Goal: Task Accomplishment & Management: Manage account settings

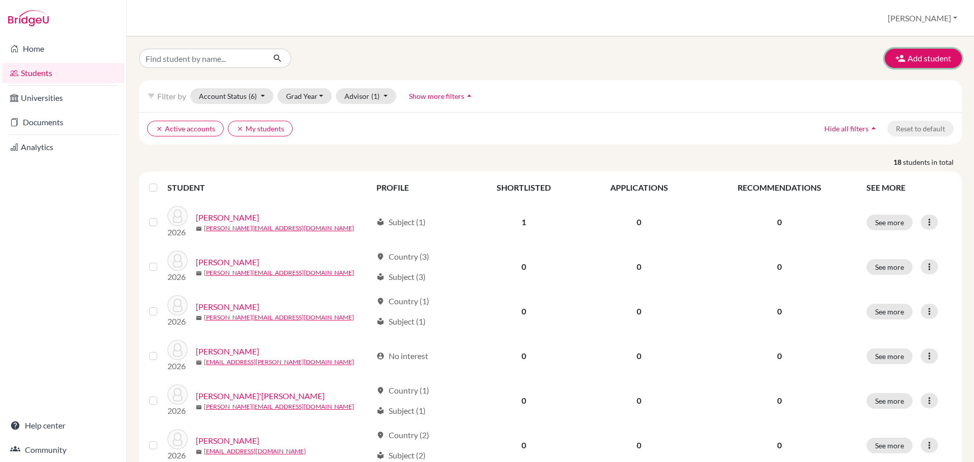
click at [907, 58] on button "Add student" at bounding box center [923, 58] width 77 height 19
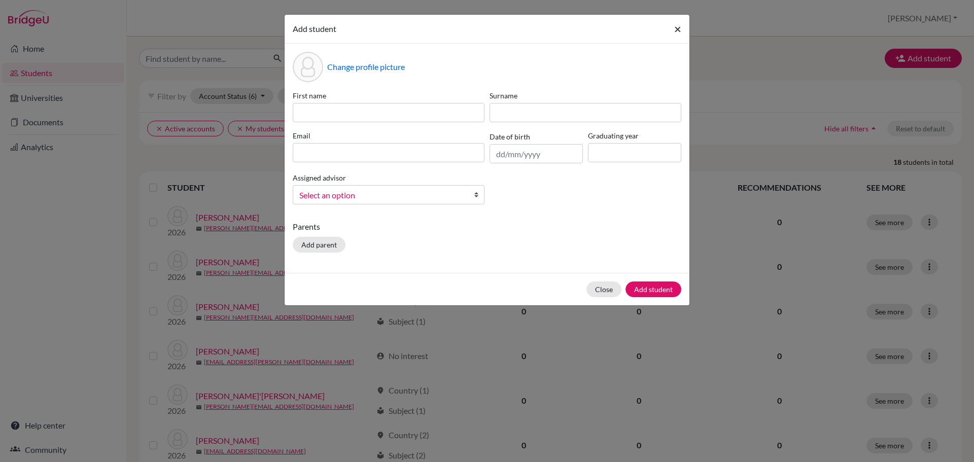
click at [680, 28] on span "×" at bounding box center [677, 28] width 7 height 15
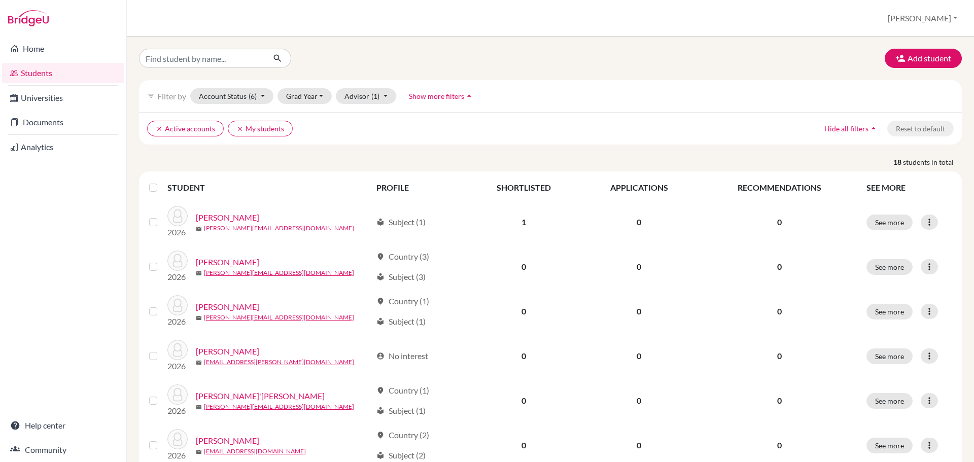
click at [57, 50] on link "Home" at bounding box center [63, 49] width 122 height 20
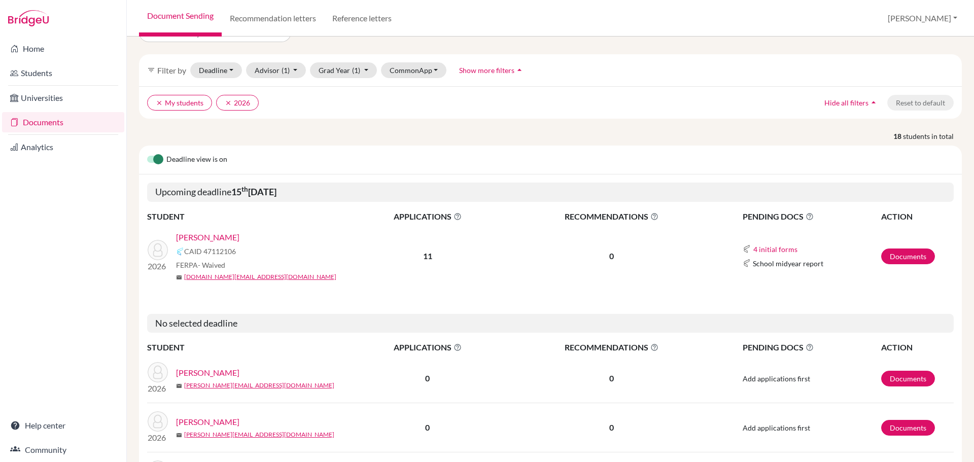
scroll to position [51, 0]
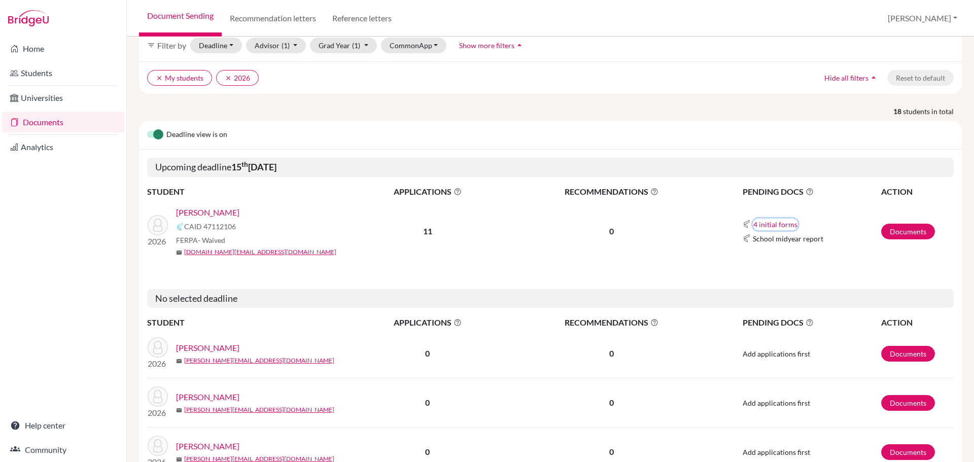
click at [767, 225] on button "4 initial forms" at bounding box center [775, 225] width 45 height 12
click at [636, 220] on td "0" at bounding box center [611, 231] width 213 height 66
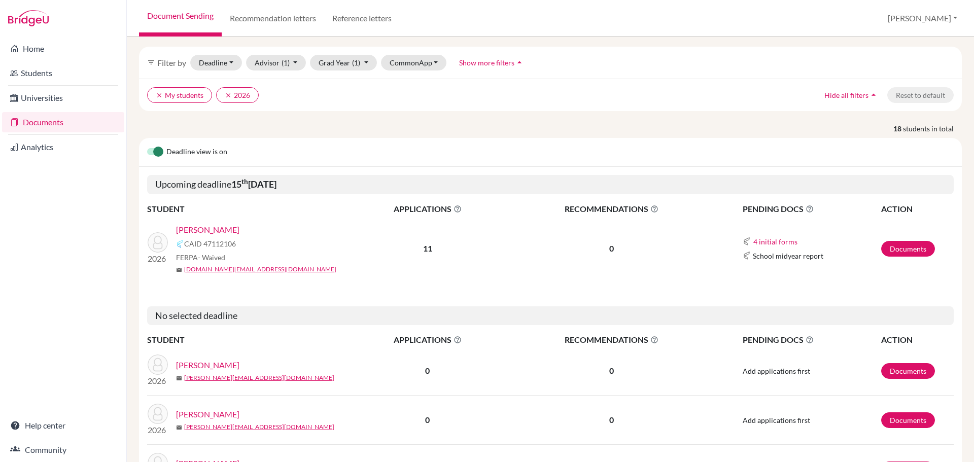
scroll to position [0, 0]
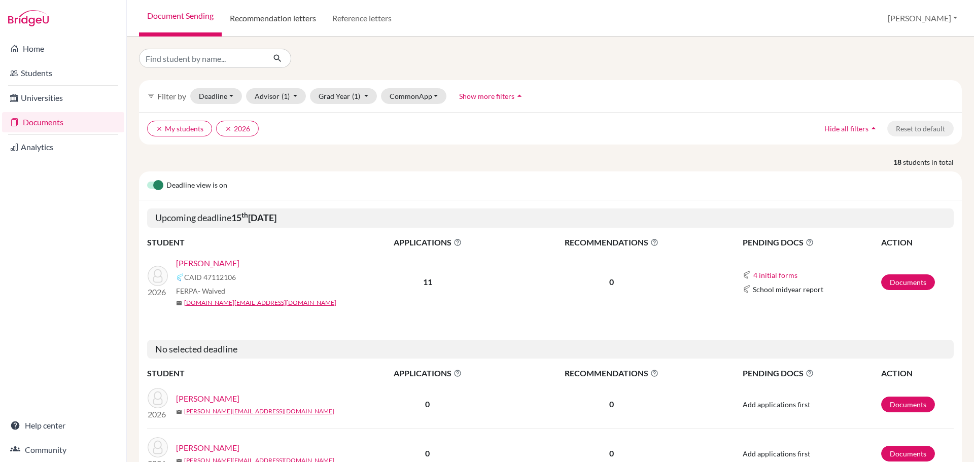
click at [279, 26] on link "Recommendation letters" at bounding box center [273, 18] width 102 height 37
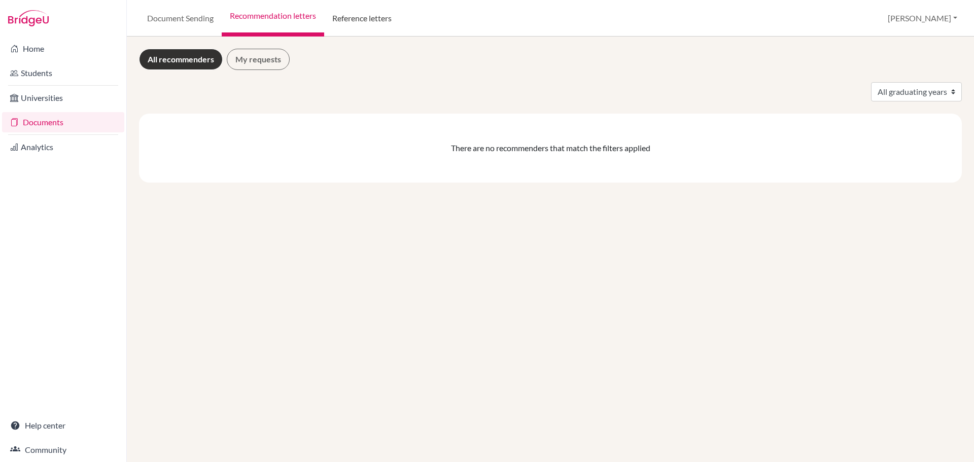
click at [356, 22] on link "Reference letters" at bounding box center [362, 18] width 76 height 37
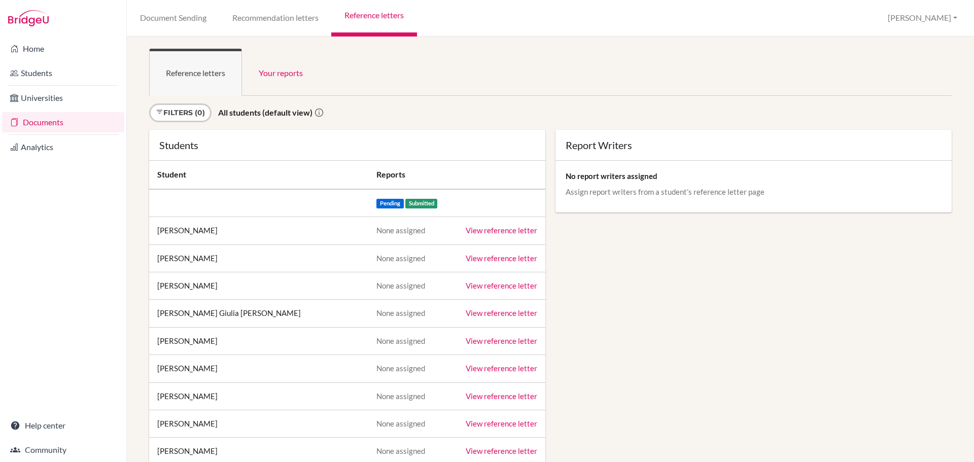
click at [281, 24] on link "Recommendation letters" at bounding box center [275, 18] width 112 height 37
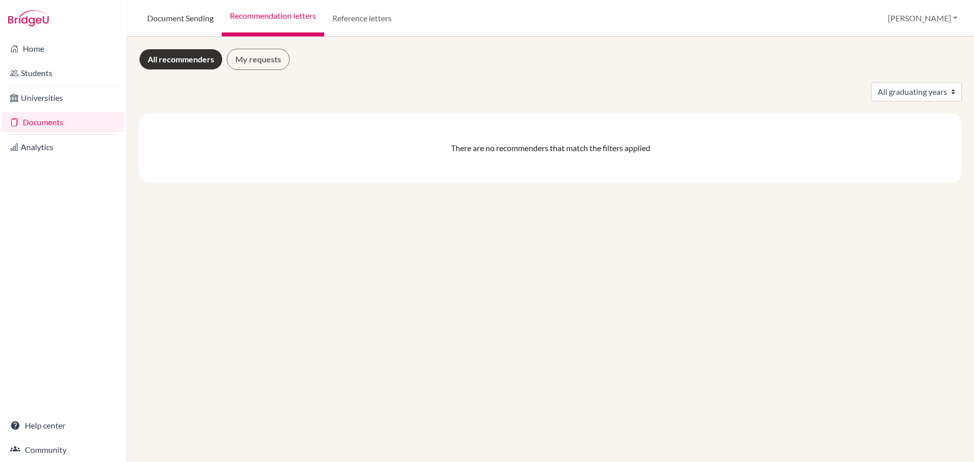
click at [169, 23] on link "Document Sending" at bounding box center [180, 18] width 83 height 37
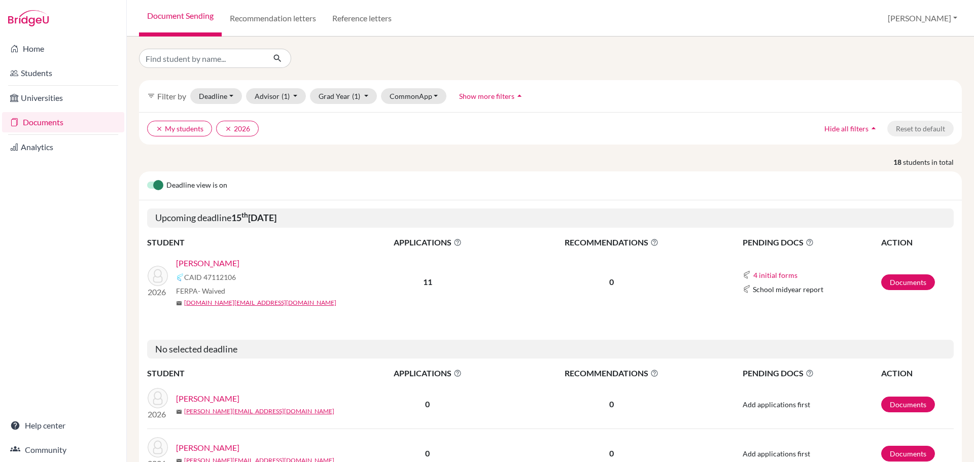
click at [42, 96] on link "Universities" at bounding box center [63, 98] width 122 height 20
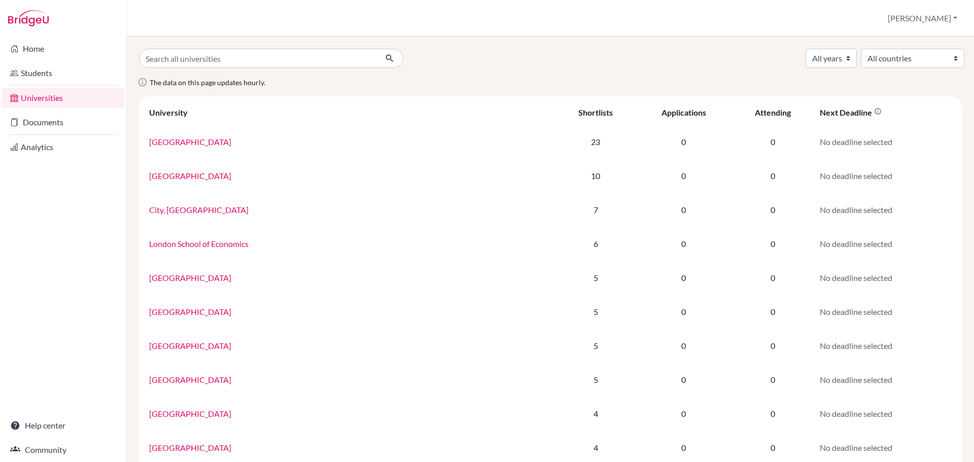
click at [49, 147] on link "Analytics" at bounding box center [63, 147] width 122 height 20
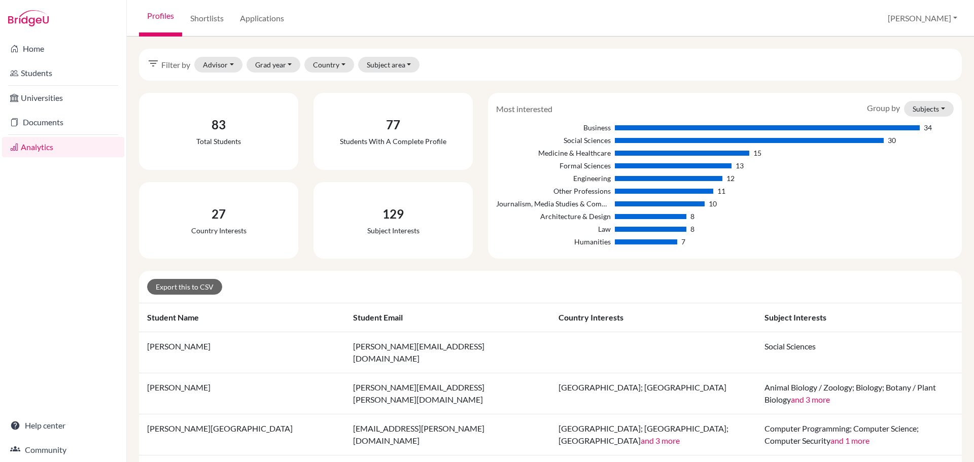
click at [54, 77] on link "Students" at bounding box center [63, 73] width 122 height 20
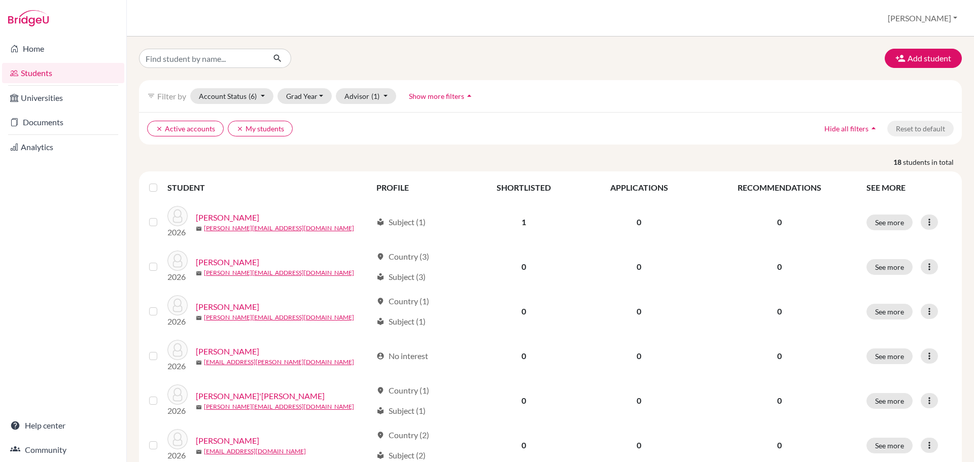
click at [63, 49] on link "Home" at bounding box center [63, 49] width 122 height 20
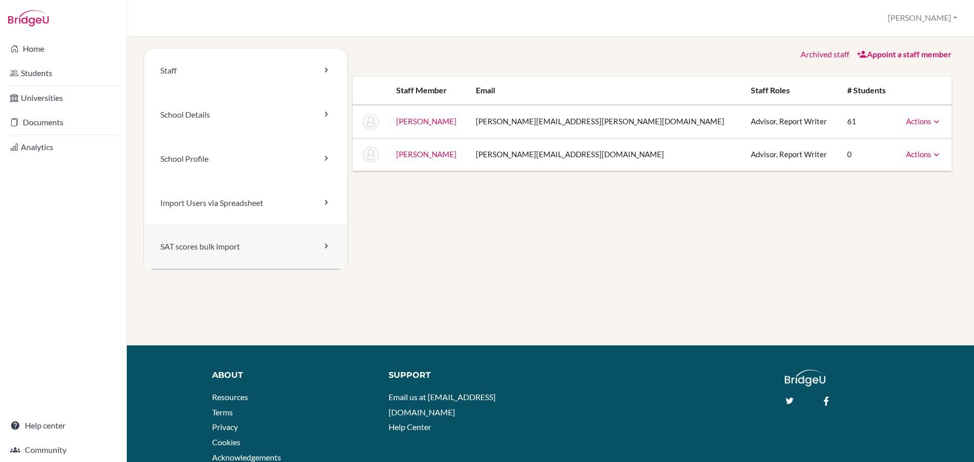
click at [224, 247] on link "SAT scores bulk import" at bounding box center [245, 247] width 203 height 44
click at [231, 211] on link "Import Users via Spreadsheet" at bounding box center [245, 203] width 203 height 44
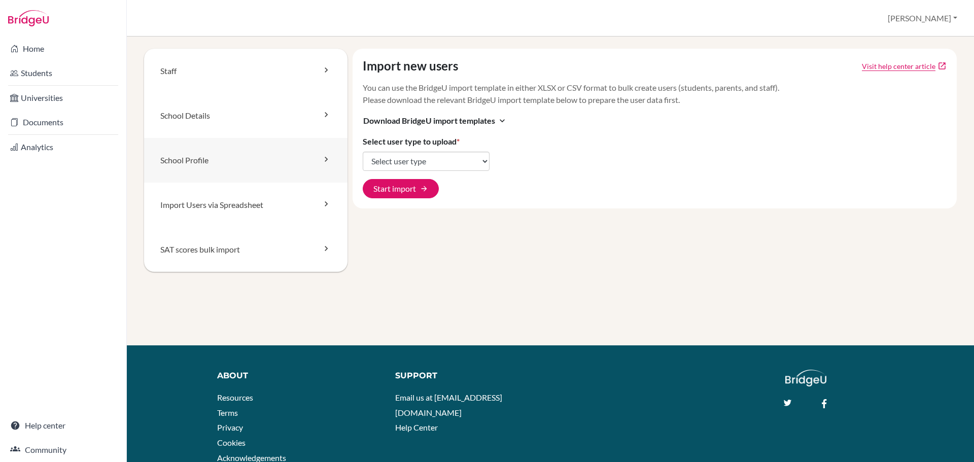
click at [208, 164] on link "School Profile" at bounding box center [245, 160] width 203 height 45
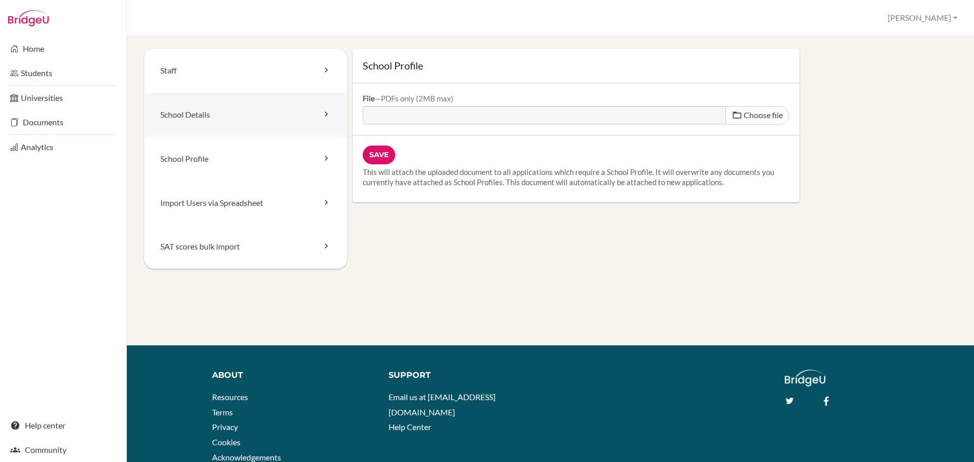
click at [220, 128] on link "School Details" at bounding box center [245, 115] width 203 height 44
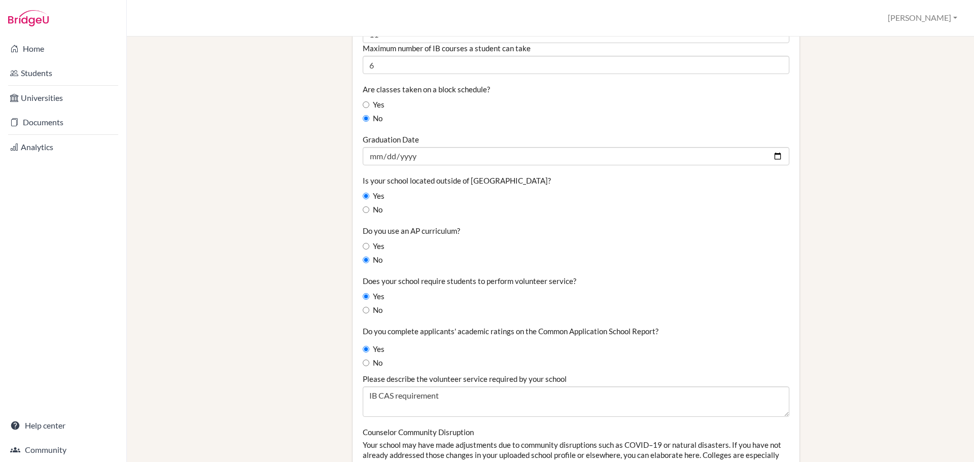
scroll to position [761, 0]
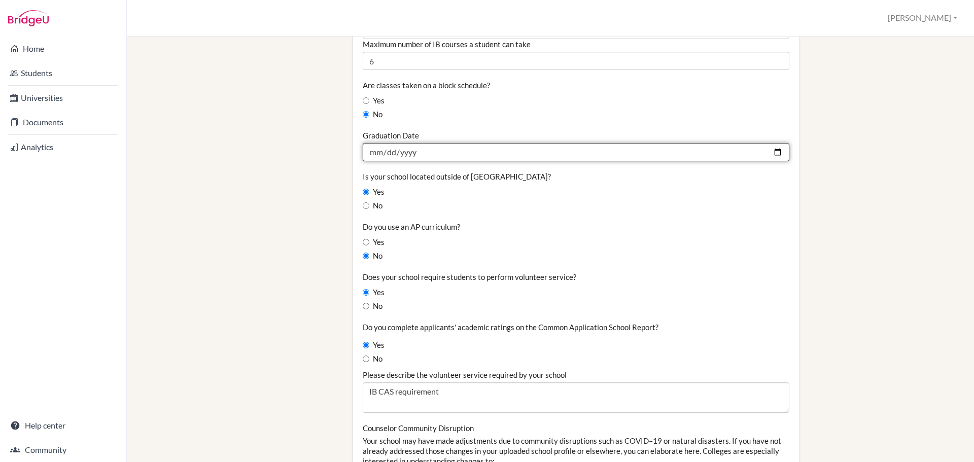
drag, startPoint x: 419, startPoint y: 153, endPoint x: 411, endPoint y: 153, distance: 7.6
click at [411, 153] on input "2023-05-26" at bounding box center [576, 152] width 427 height 18
type input "[DATE]"
click at [374, 152] on input "[DATE]" at bounding box center [576, 152] width 427 height 18
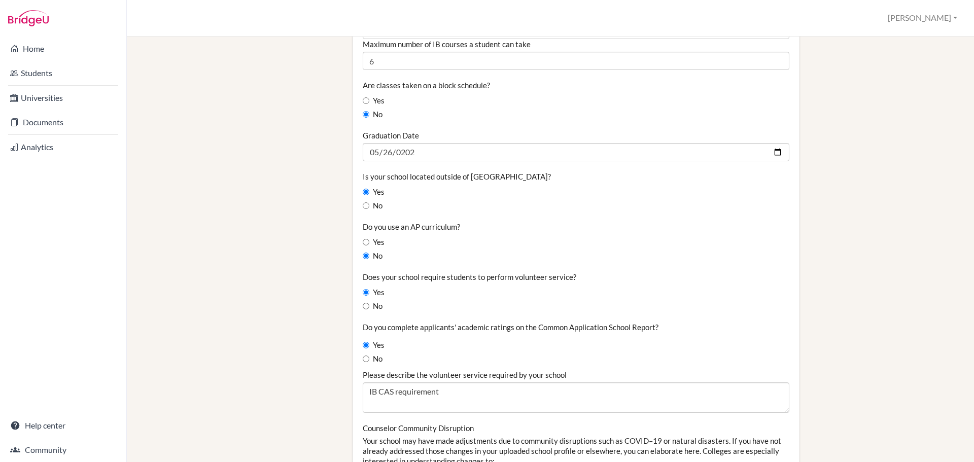
click at [431, 194] on div "Yes" at bounding box center [576, 192] width 427 height 11
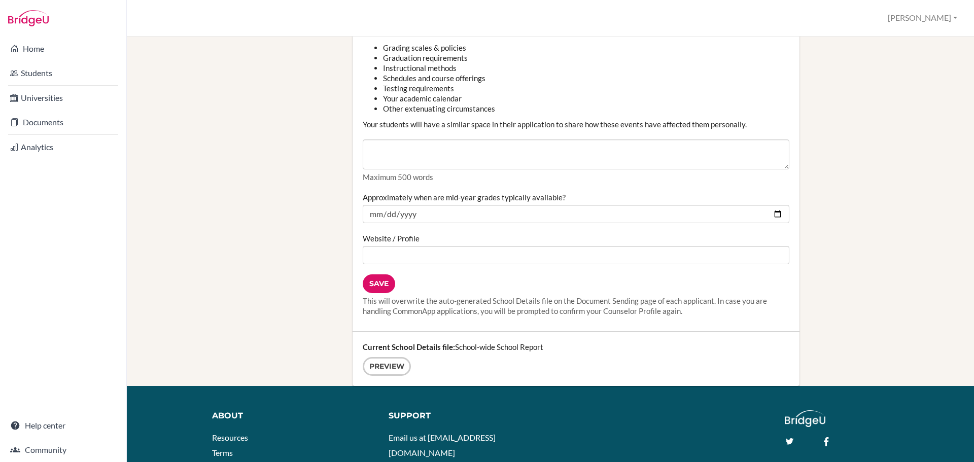
scroll to position [1217, 0]
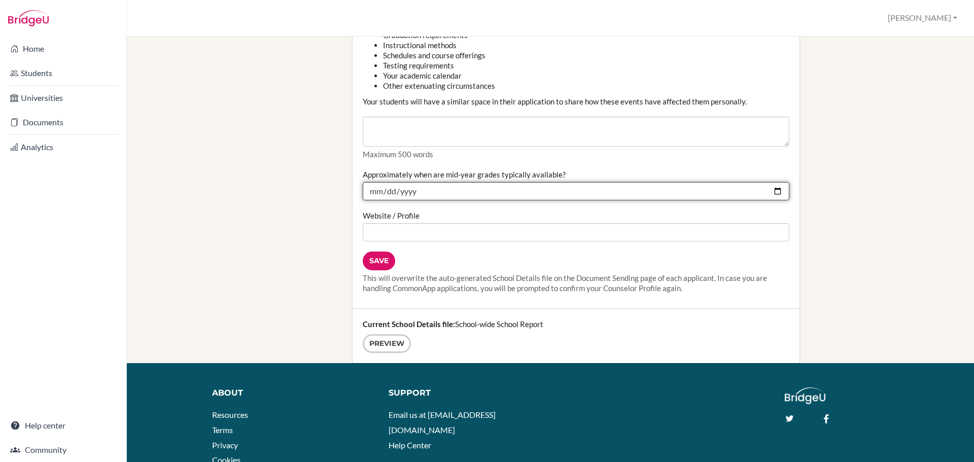
click at [403, 191] on input "2023-02-10" at bounding box center [576, 191] width 427 height 18
click at [412, 191] on input "2023-02-10" at bounding box center [576, 191] width 427 height 18
type input "2026-02-10"
click at [383, 256] on input "Save" at bounding box center [379, 261] width 32 height 19
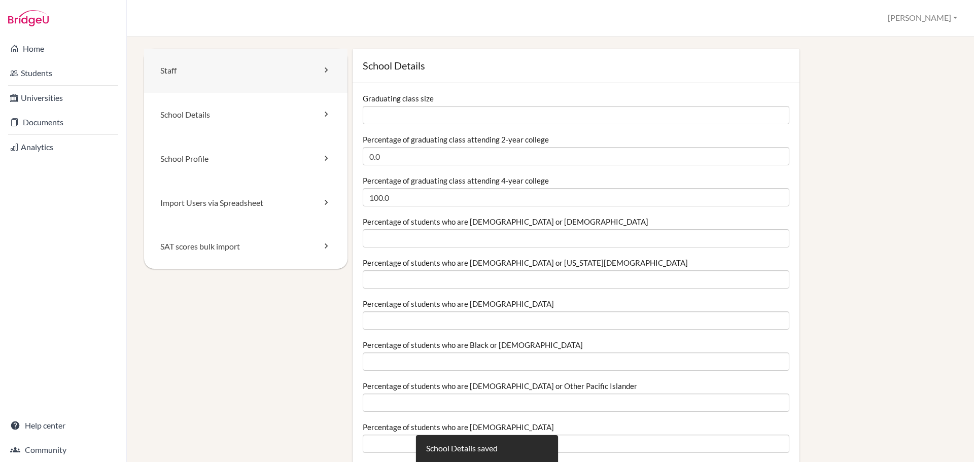
click at [195, 64] on link "Staff" at bounding box center [245, 71] width 203 height 44
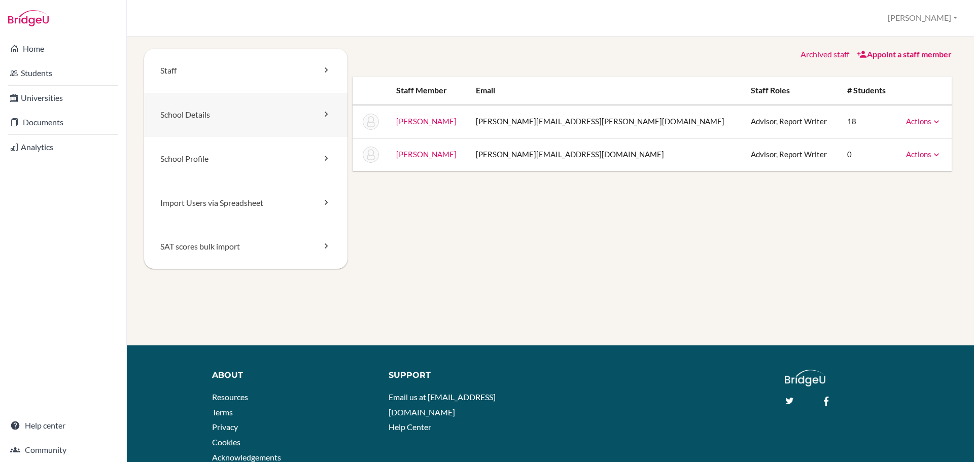
click at [244, 111] on link "School Details" at bounding box center [245, 115] width 203 height 44
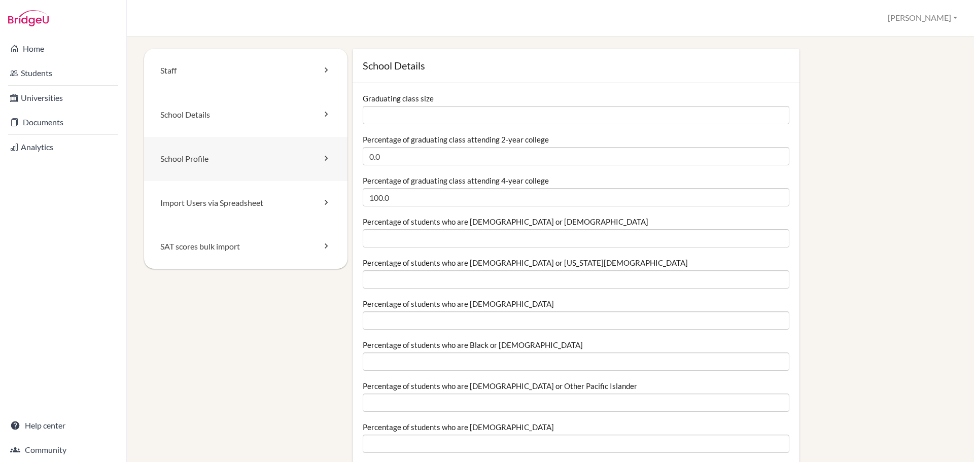
click at [220, 154] on link "School Profile" at bounding box center [245, 159] width 203 height 44
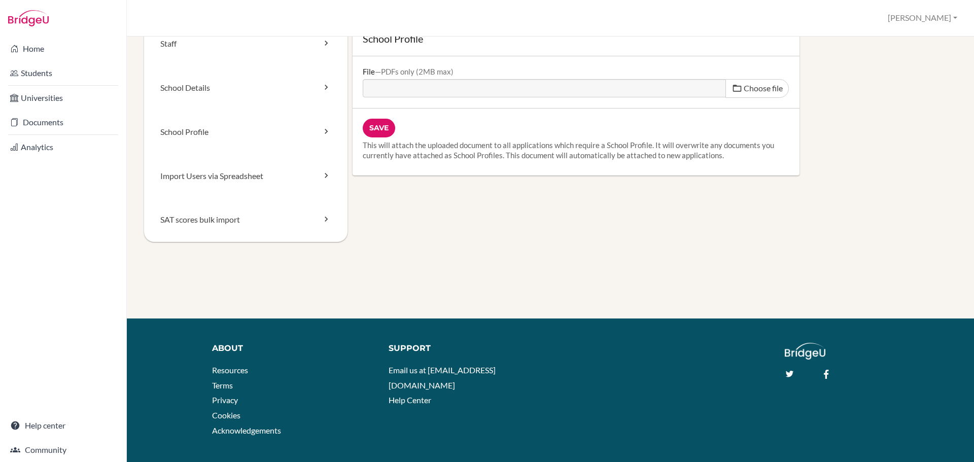
scroll to position [49, 0]
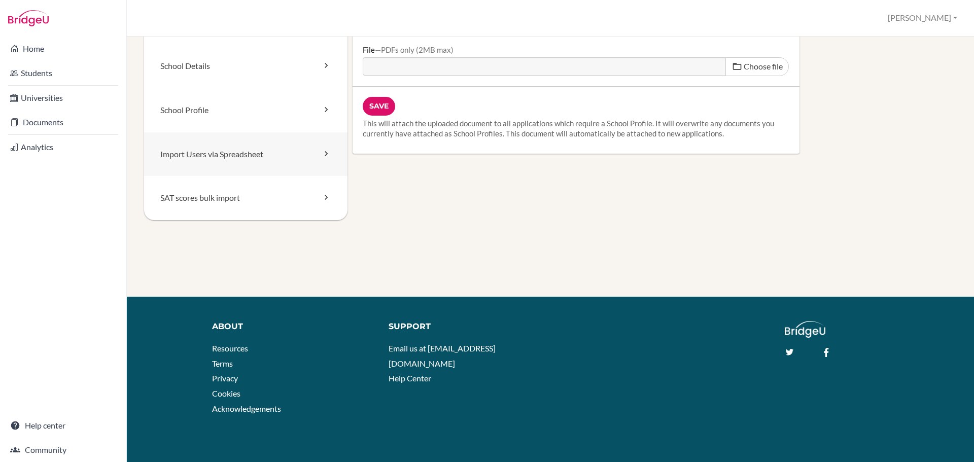
click at [220, 154] on link "Import Users via Spreadsheet" at bounding box center [245, 154] width 203 height 44
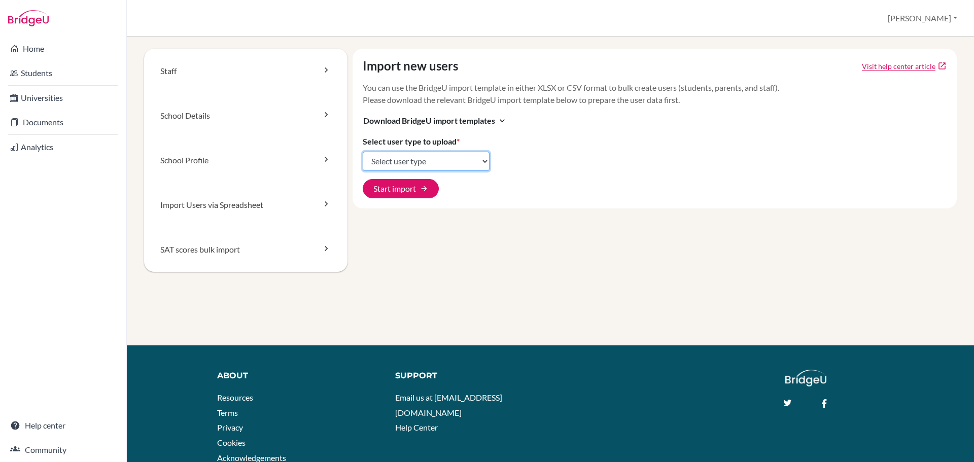
click at [479, 159] on select "Select user type Students Students and parents Parents Advisors Report writers" at bounding box center [426, 161] width 127 height 19
select select "students"
click at [363, 152] on select "Select user type Students Students and parents Parents Advisors Report writers" at bounding box center [426, 161] width 127 height 19
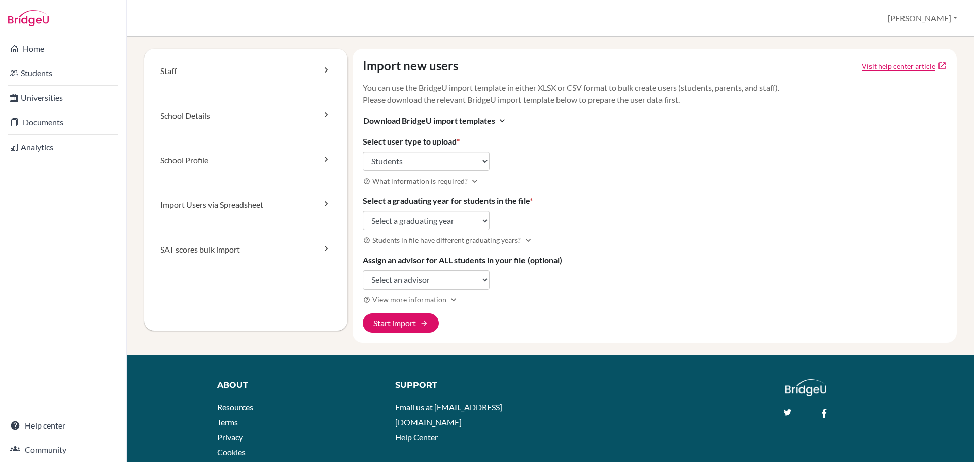
click at [628, 164] on div "Import new users Visit help center article open_in_new You can use the BridgeU …" at bounding box center [655, 196] width 605 height 294
click at [49, 49] on link "Home" at bounding box center [63, 49] width 122 height 20
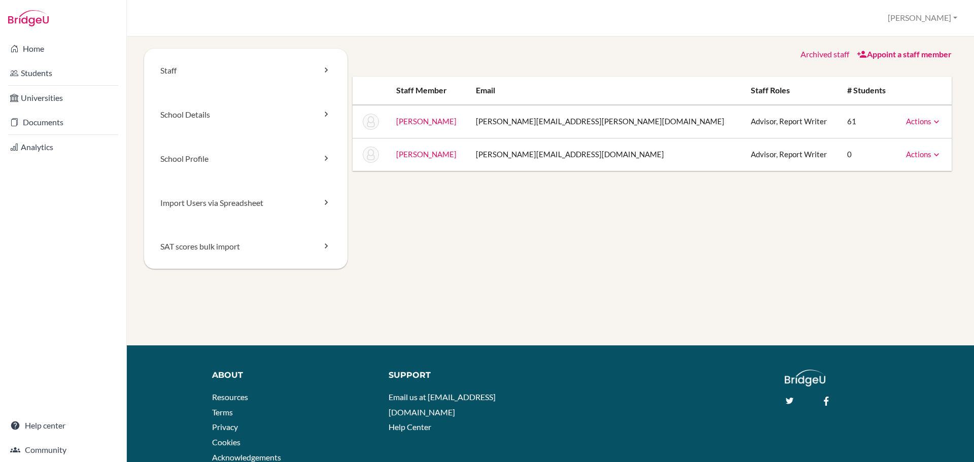
click at [66, 428] on link "Help center" at bounding box center [63, 425] width 122 height 20
click at [209, 116] on link "School Details" at bounding box center [245, 115] width 203 height 44
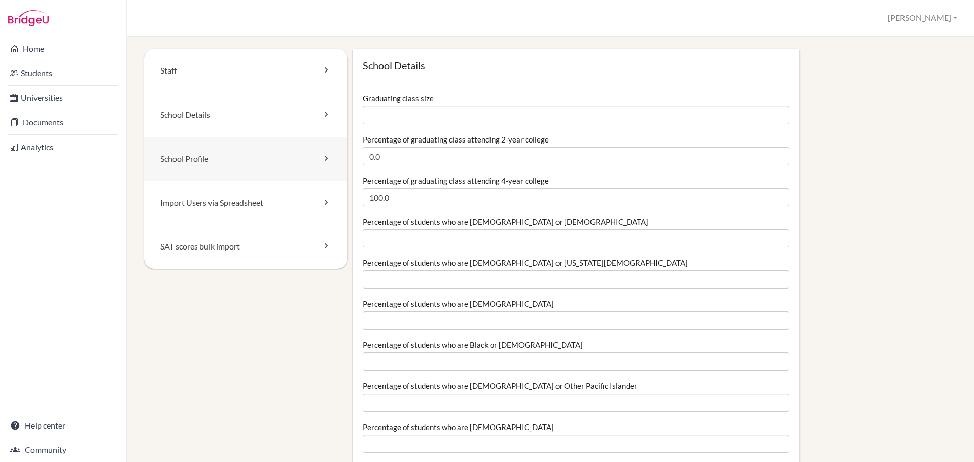
click at [210, 151] on link "School Profile" at bounding box center [245, 159] width 203 height 44
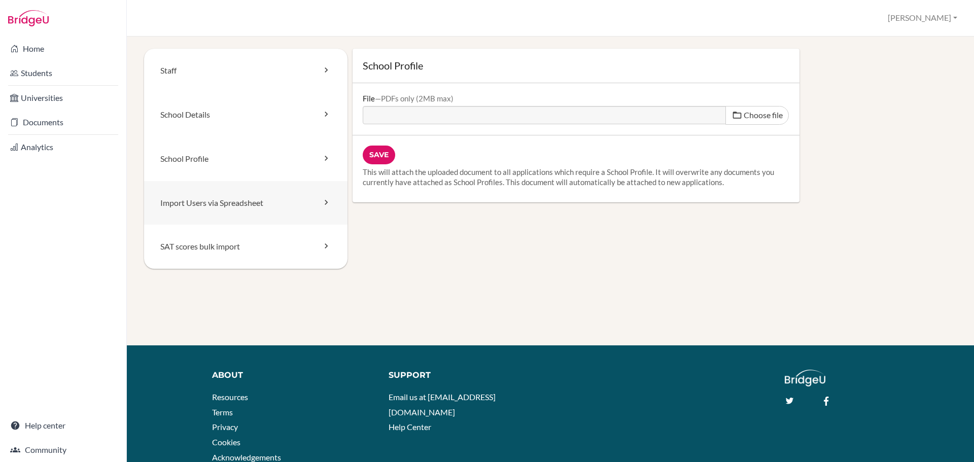
click at [203, 190] on link "Import Users via Spreadsheet" at bounding box center [245, 203] width 203 height 44
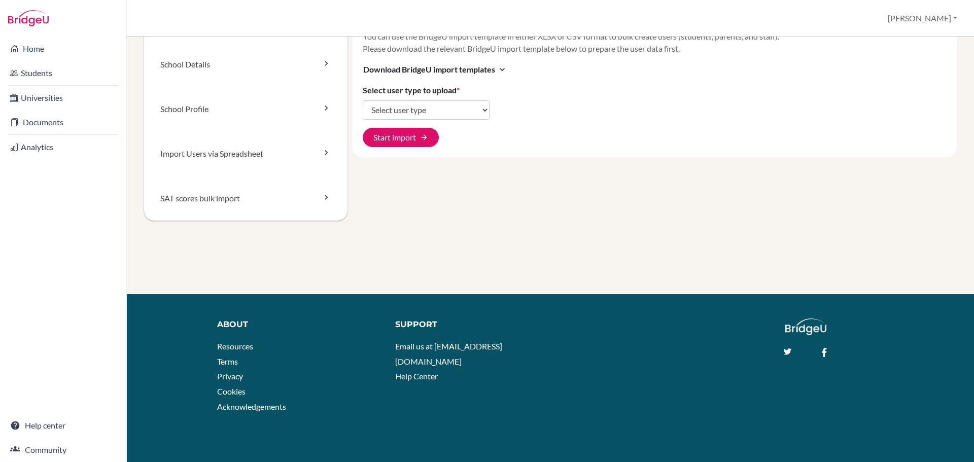
scroll to position [52, 0]
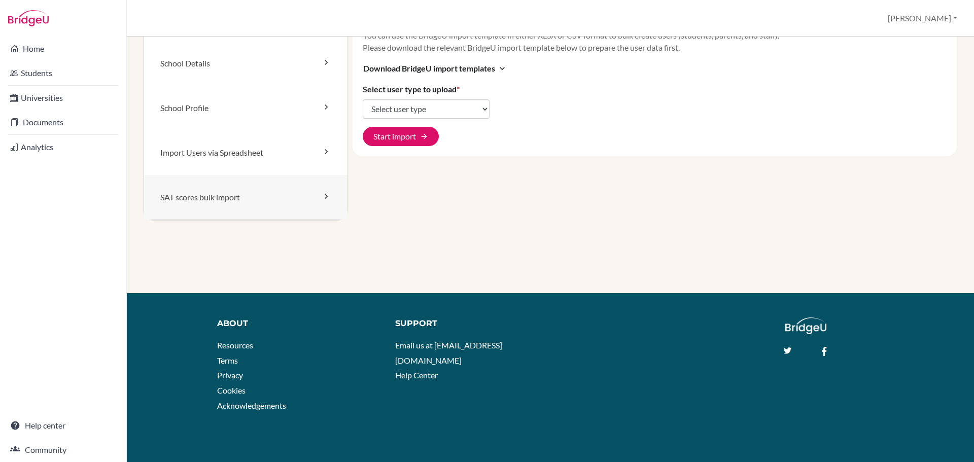
click at [203, 190] on link "SAT scores bulk import" at bounding box center [245, 197] width 203 height 45
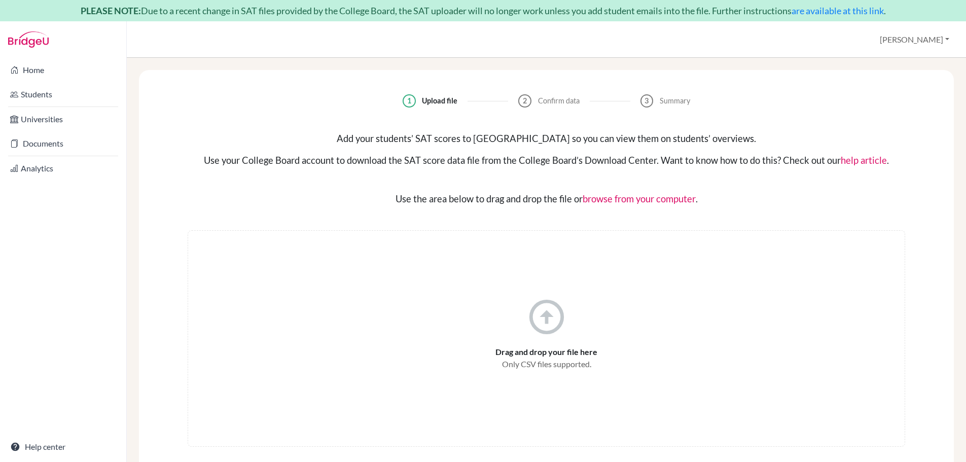
click at [44, 148] on link "Documents" at bounding box center [63, 143] width 122 height 20
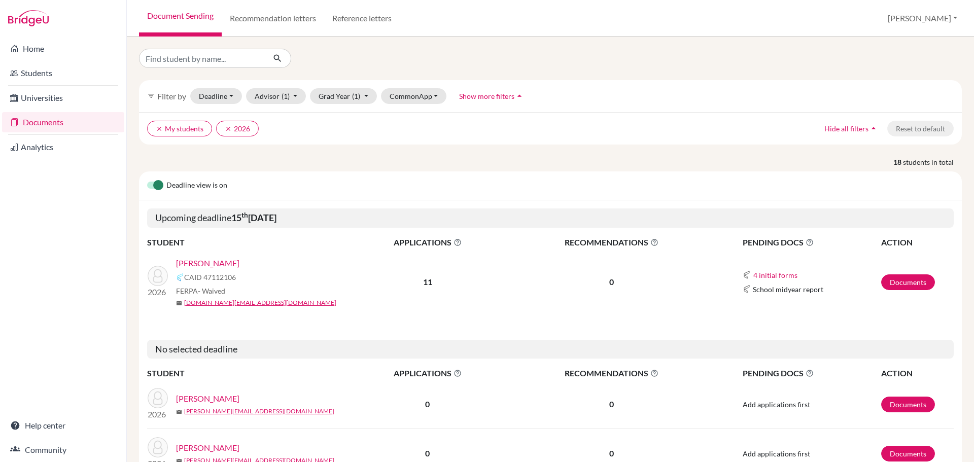
click at [46, 150] on link "Analytics" at bounding box center [63, 147] width 122 height 20
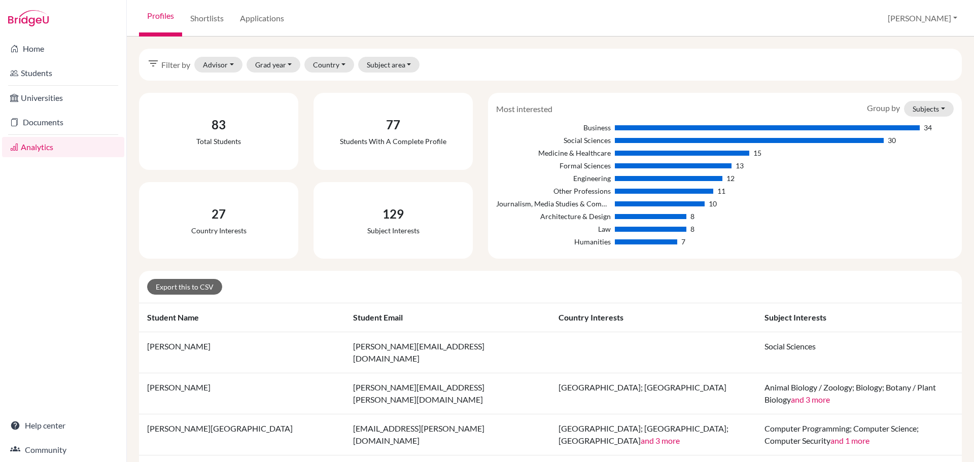
click at [72, 73] on link "Students" at bounding box center [63, 73] width 122 height 20
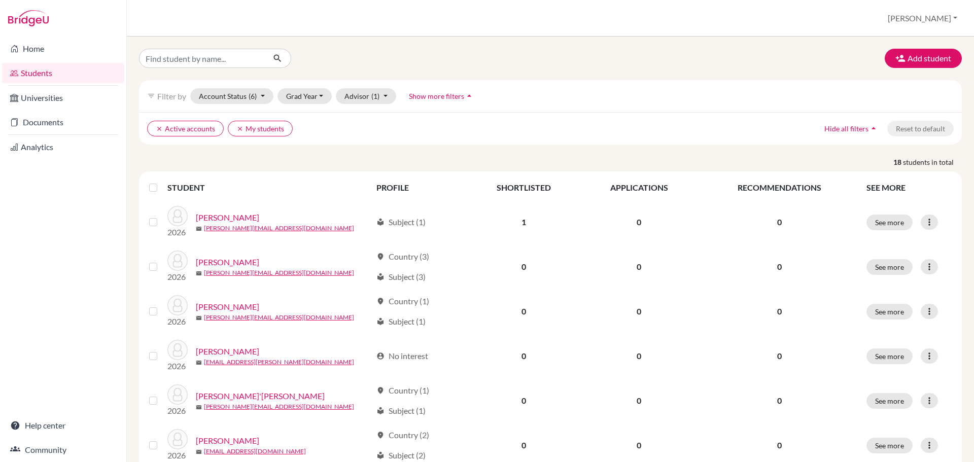
click at [58, 52] on link "Home" at bounding box center [63, 49] width 122 height 20
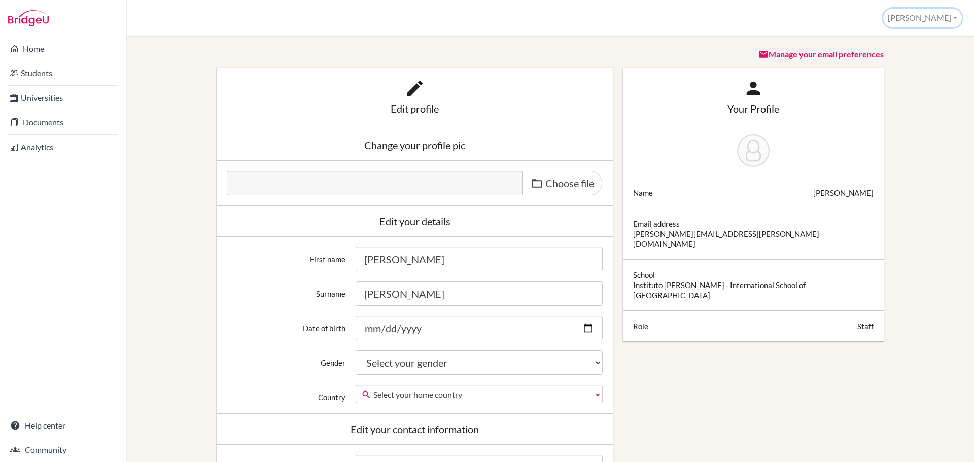
click at [945, 21] on button "[PERSON_NAME]" at bounding box center [922, 18] width 79 height 19
click at [924, 57] on link "School Settings" at bounding box center [921, 57] width 80 height 16
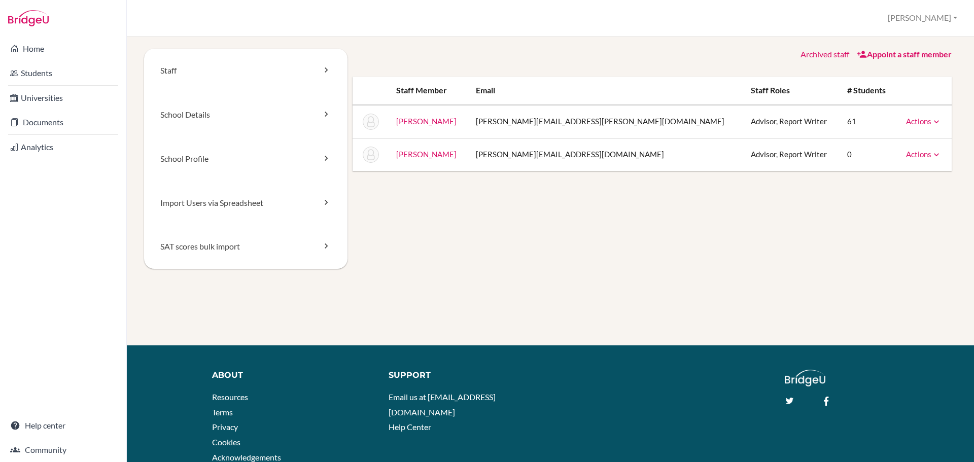
click at [467, 220] on div "Staff School Details School Profile Import Users via Spreadsheet SAT scores bul…" at bounding box center [550, 171] width 813 height 244
drag, startPoint x: 510, startPoint y: 397, endPoint x: 427, endPoint y: 401, distance: 83.8
click at [427, 401] on li "Email us at [EMAIL_ADDRESS][DOMAIN_NAME]" at bounding box center [465, 405] width 153 height 30
copy link "[EMAIL_ADDRESS][DOMAIN_NAME]"
